Goal: Find specific page/section: Find specific page/section

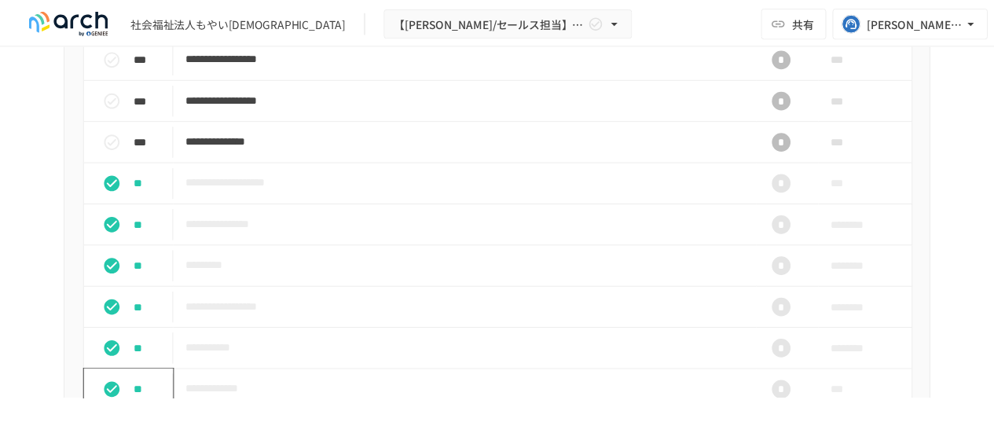
scroll to position [1901, 0]
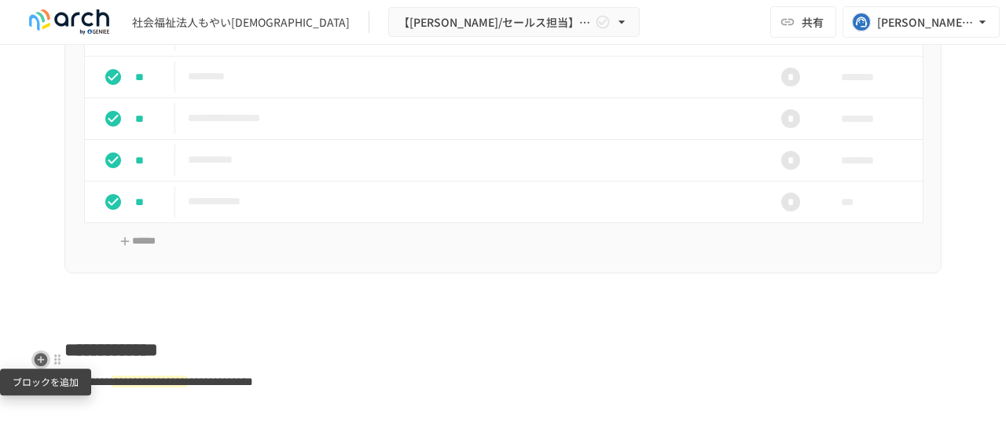
click at [38, 364] on icon "button" at bounding box center [41, 359] width 13 height 13
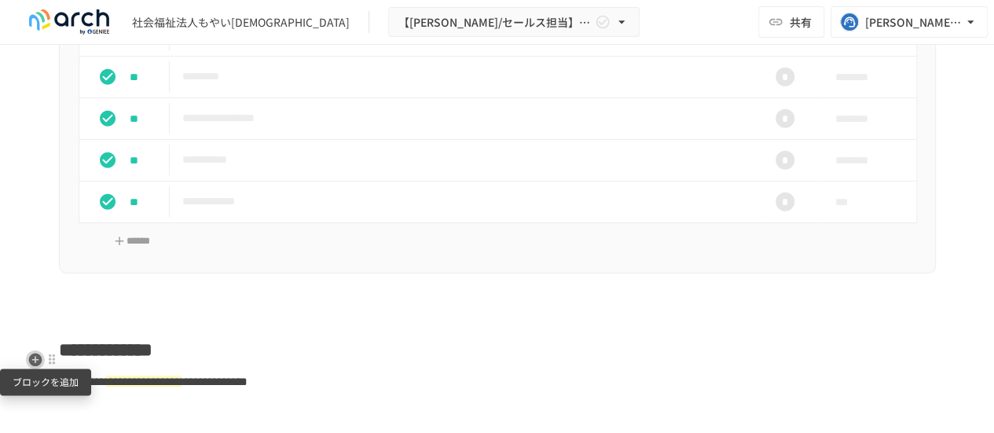
scroll to position [1901, 0]
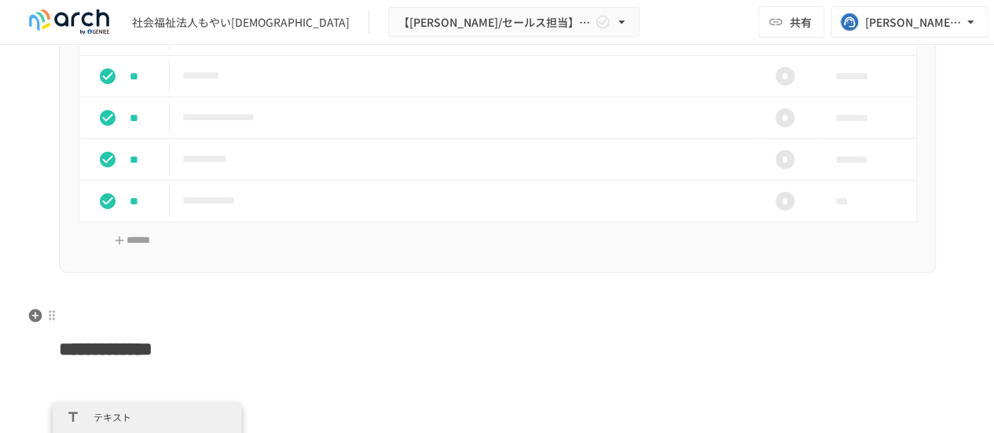
click at [124, 315] on p at bounding box center [497, 305] width 877 height 20
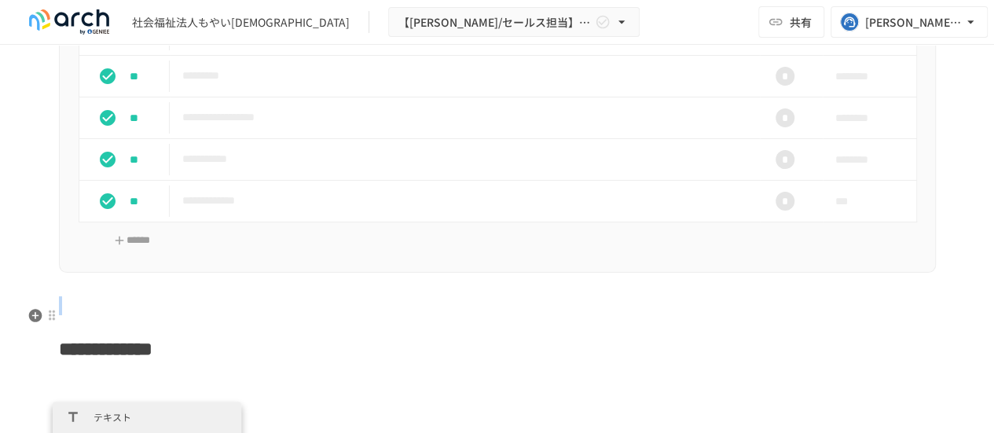
click at [124, 315] on p at bounding box center [497, 305] width 877 height 20
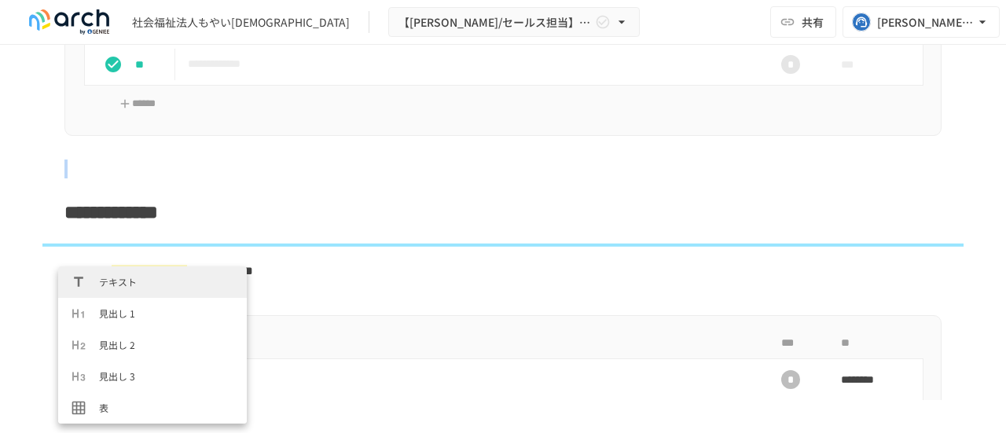
scroll to position [2040, 0]
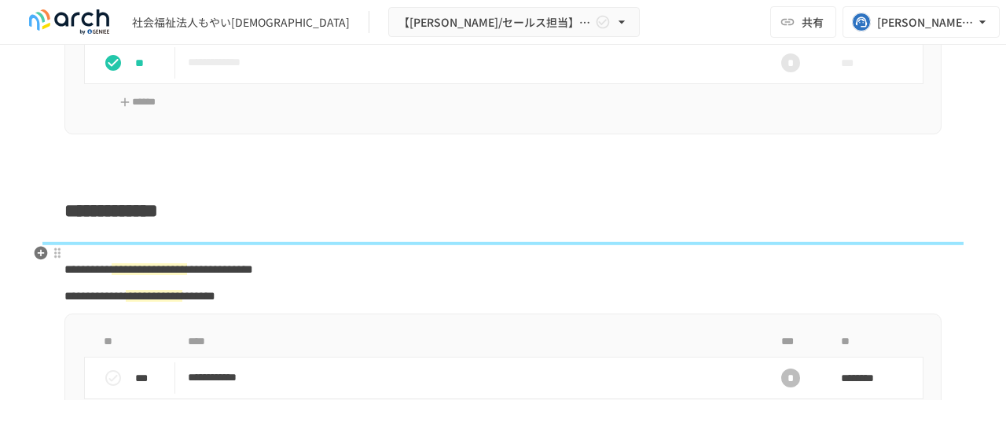
click at [286, 249] on p at bounding box center [502, 243] width 877 height 20
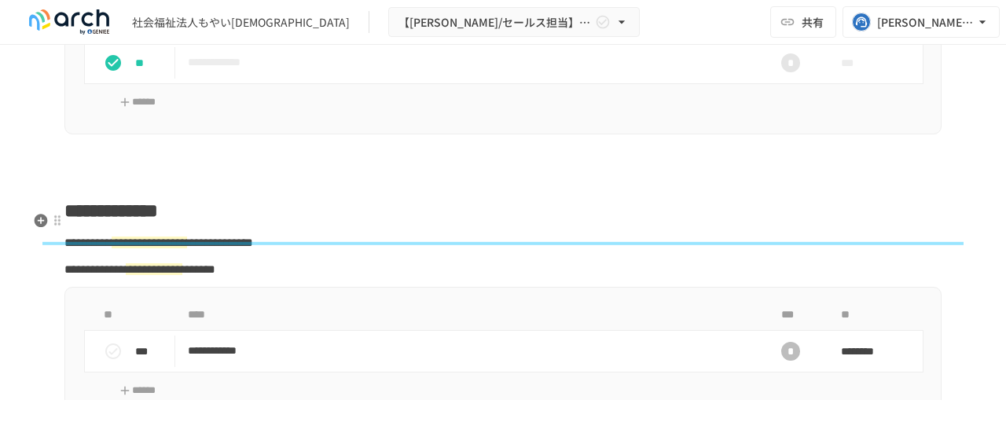
click at [158, 220] on span "**********" at bounding box center [111, 210] width 94 height 19
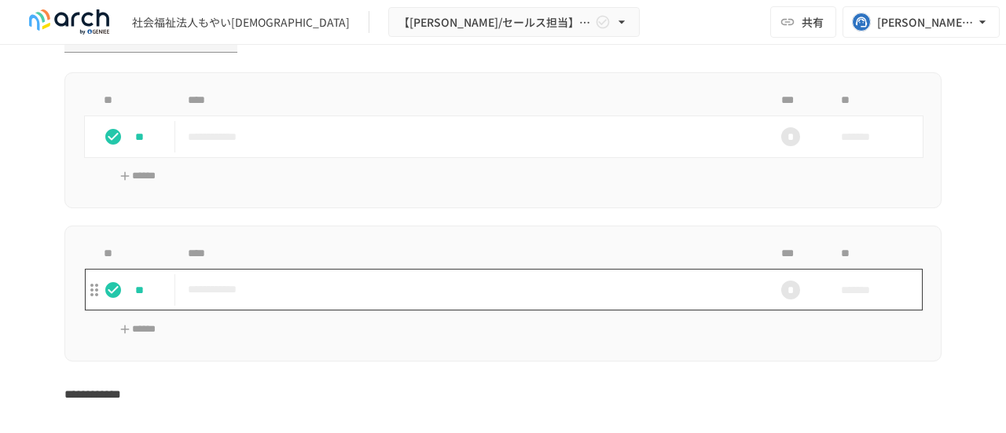
scroll to position [3704, 0]
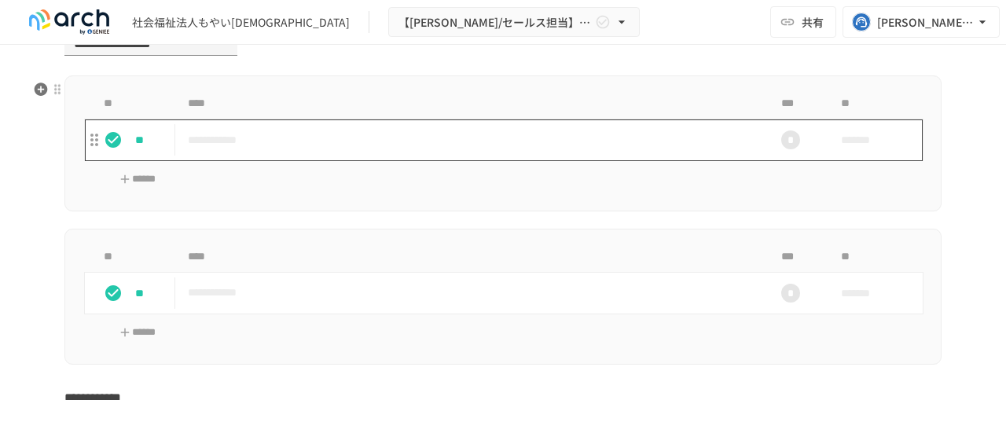
click at [372, 141] on p "**********" at bounding box center [470, 140] width 565 height 20
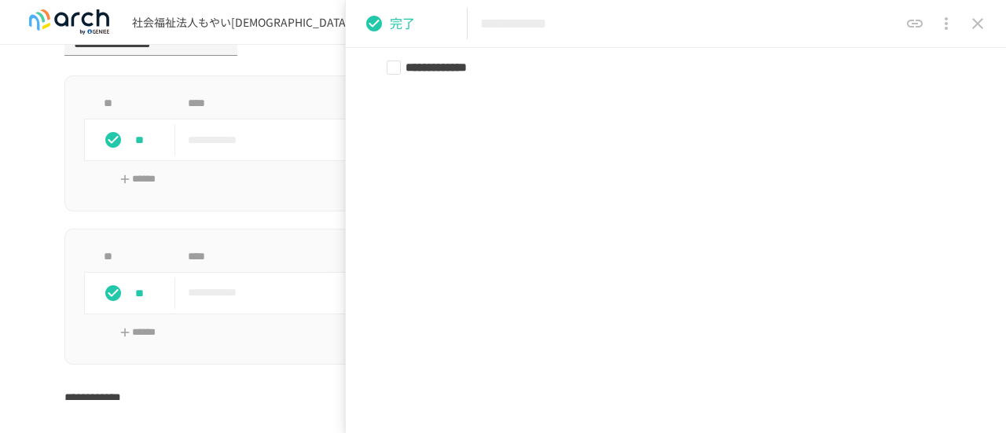
scroll to position [1658, 0]
